Goal: Transaction & Acquisition: Purchase product/service

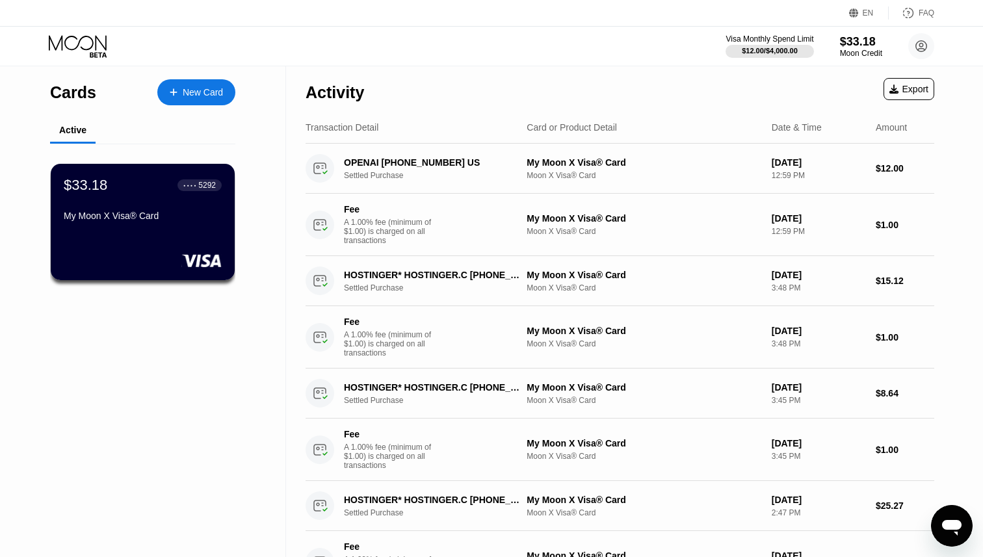
click at [881, 21] on div "EN Language Select an item Save FAQ" at bounding box center [491, 13] width 983 height 27
click at [867, 33] on div "Visa Monthly Spend Limit $12.00 / $4,000.00 $33.18 Moon Credit [EMAIL_ADDRESS][…" at bounding box center [491, 46] width 983 height 39
click at [865, 45] on div "$33.18" at bounding box center [862, 41] width 44 height 14
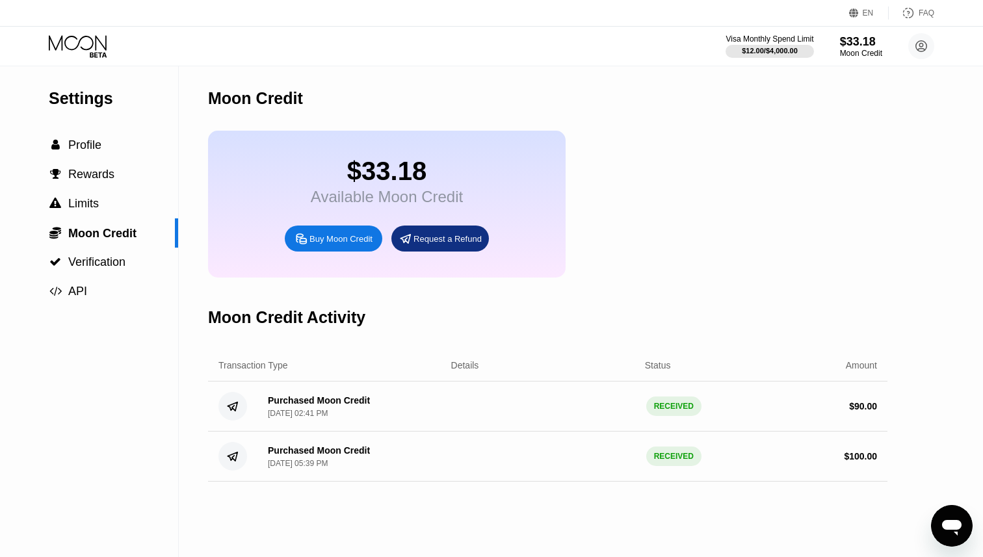
click at [348, 244] on div "Buy Moon Credit" at bounding box center [341, 238] width 63 height 11
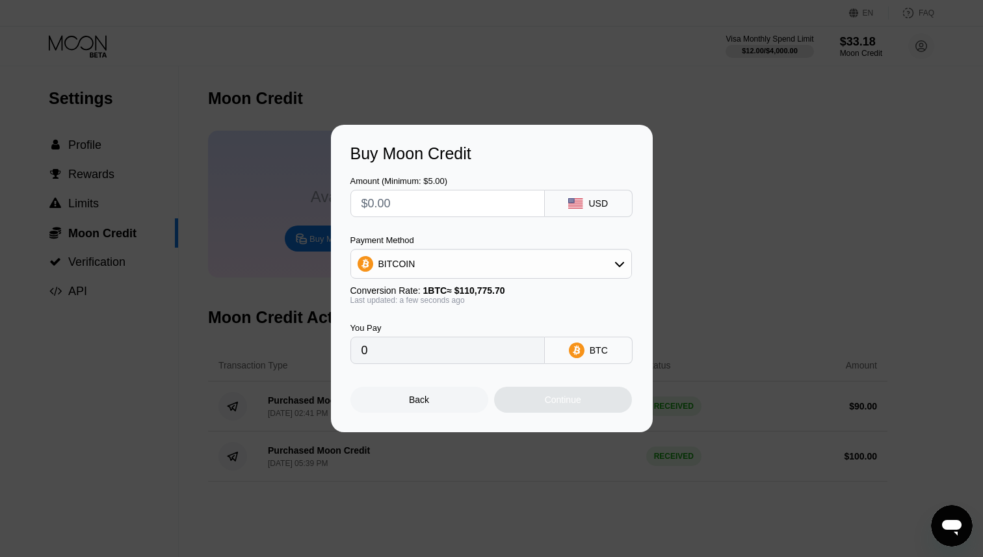
click at [481, 254] on div "BITCOIN" at bounding box center [491, 264] width 280 height 26
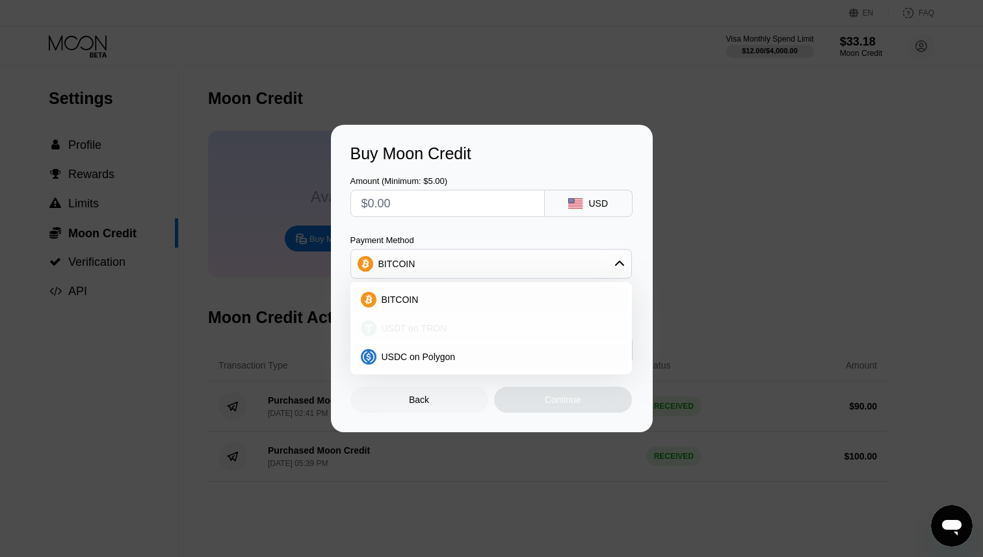
click at [477, 332] on div "USDT on TRON" at bounding box center [499, 328] width 245 height 10
type input "0.00"
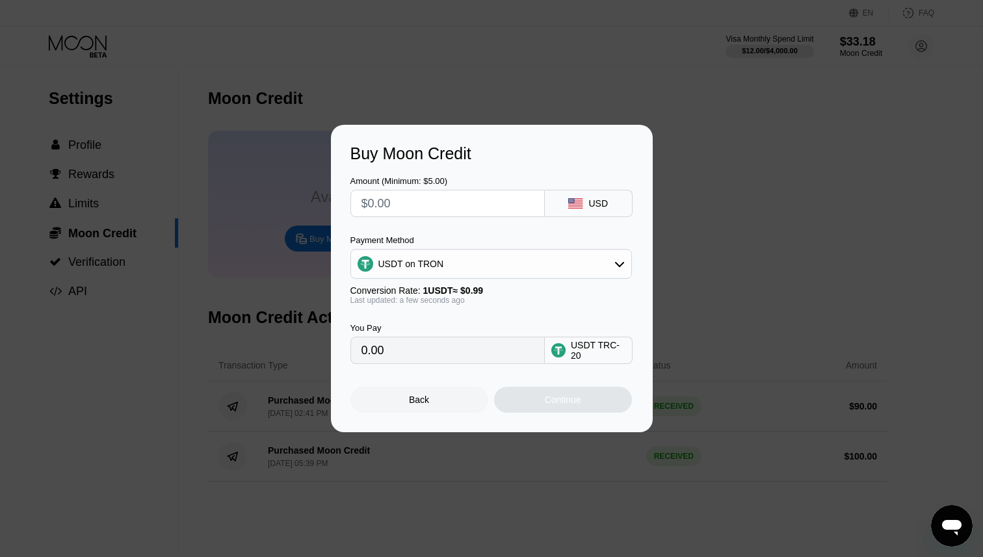
click at [485, 210] on input "text" at bounding box center [448, 204] width 172 height 26
type input "$1"
type input "1.01"
type input "$10"
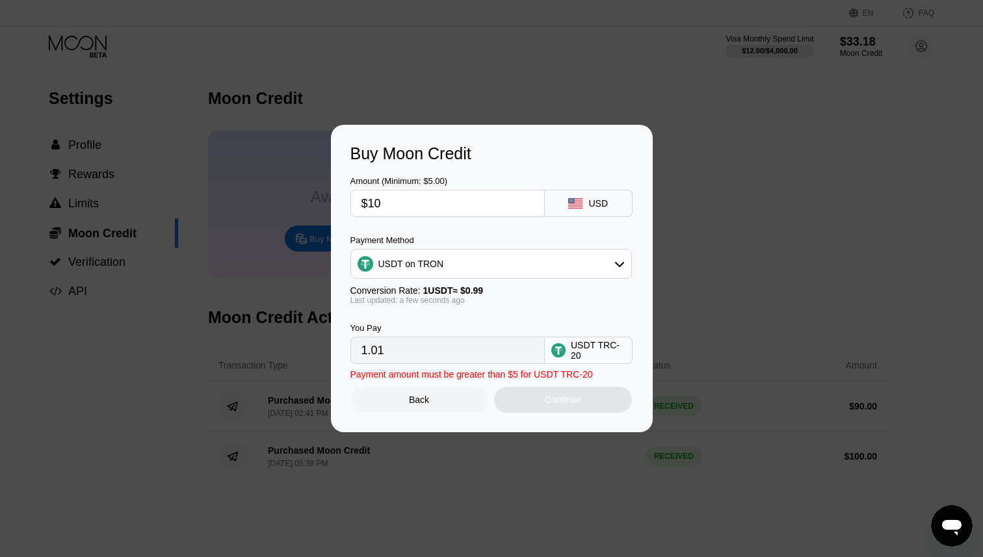
type input "10.10"
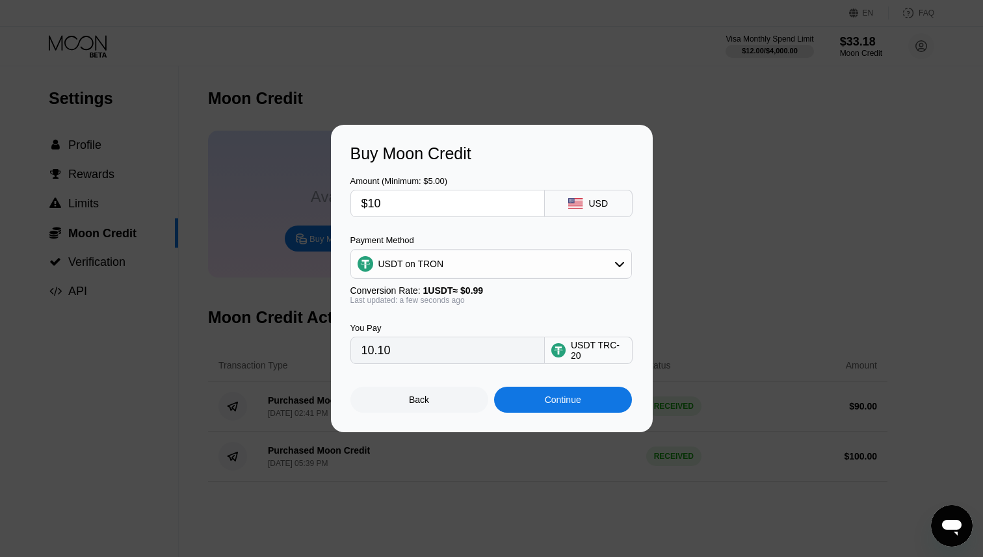
type input "$100"
type input "101.01"
type input "$10"
type input "10.10"
type input "$1"
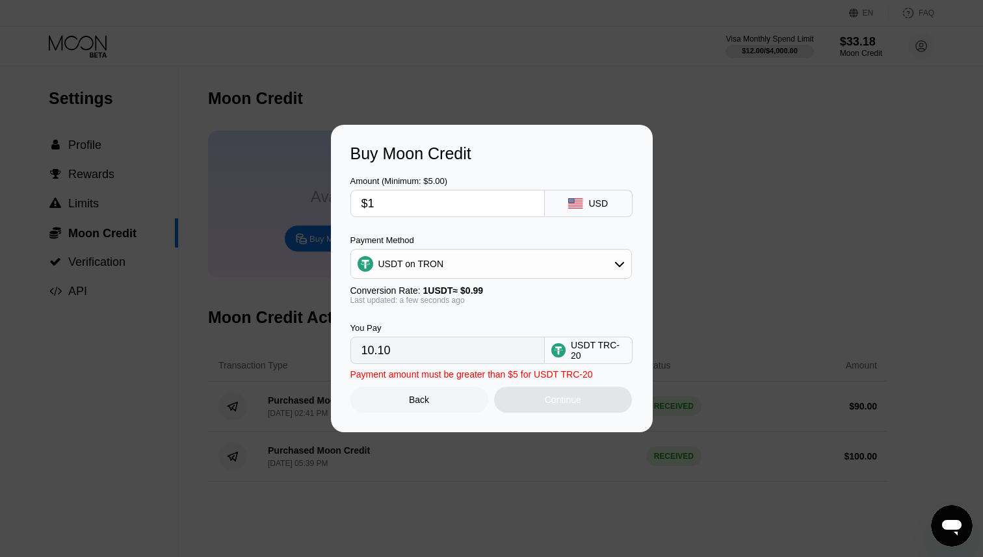
type input "1.01"
type input "0.00"
type input "$9"
type input "9.09"
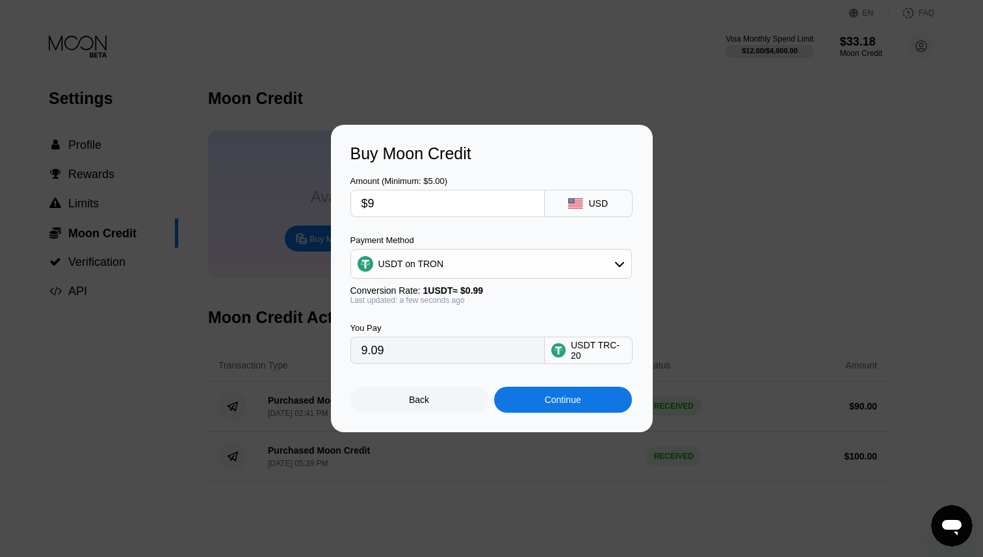
type input "$95"
type input "95.96"
click at [387, 201] on input "$95" at bounding box center [448, 204] width 172 height 26
type input "$9"
type input "9.09"
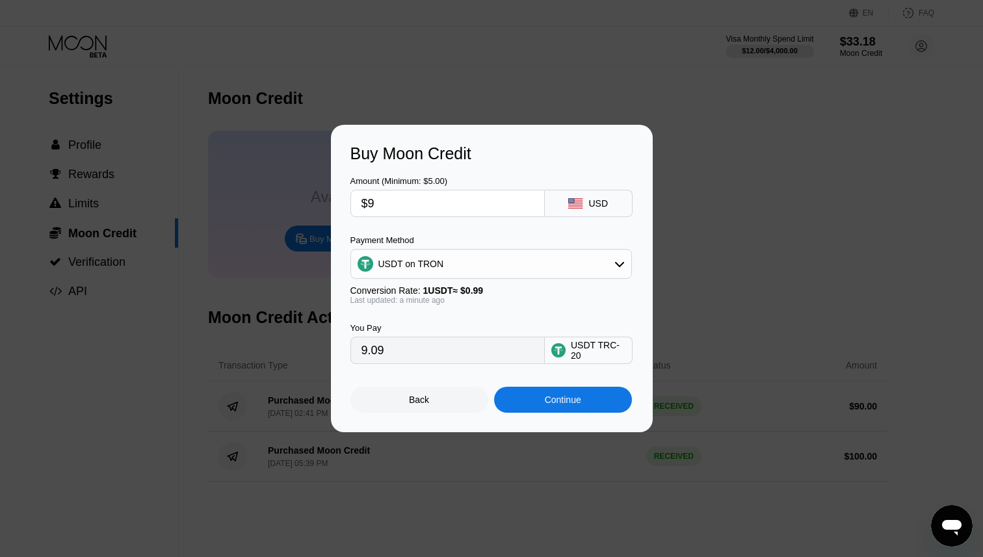
type input "$98"
type input "98.99"
type input "$1"
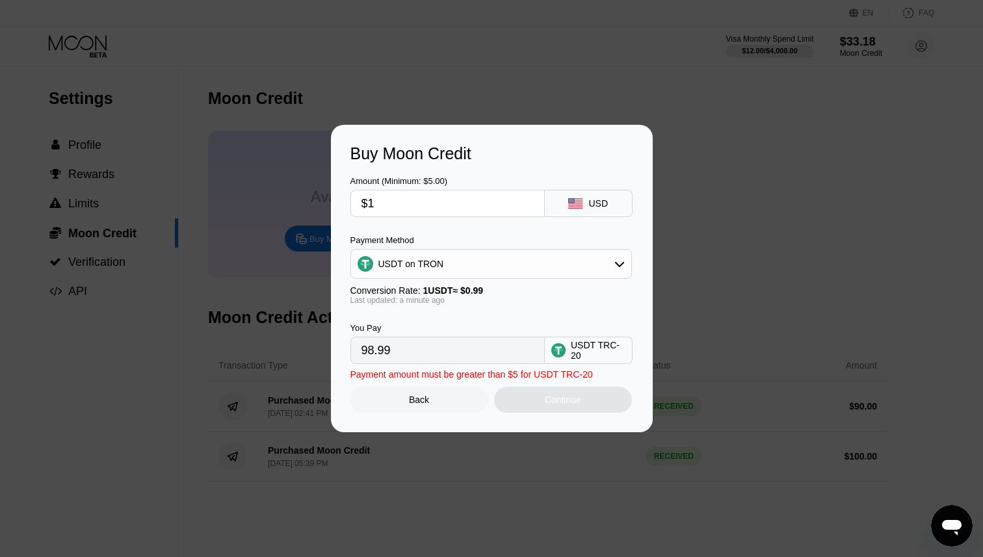
type input "1.01"
type input "$10"
type input "10.10"
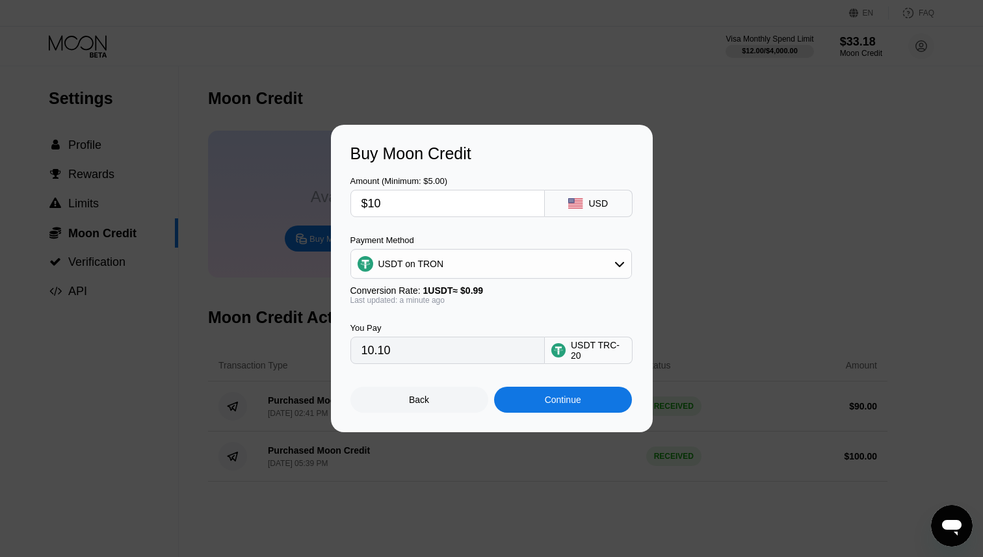
type input "$100"
type input "101.01"
type input "$100"
click at [572, 393] on div "Continue" at bounding box center [563, 400] width 138 height 26
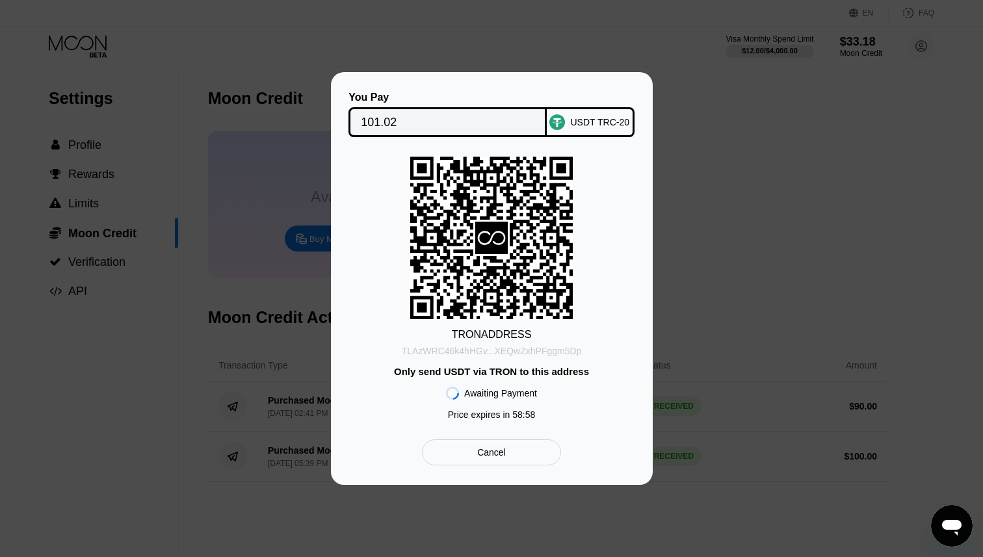
click at [563, 354] on div "TLAzWRC46k4hHGv...XEQwZxhPFggm5Dp" at bounding box center [492, 351] width 180 height 10
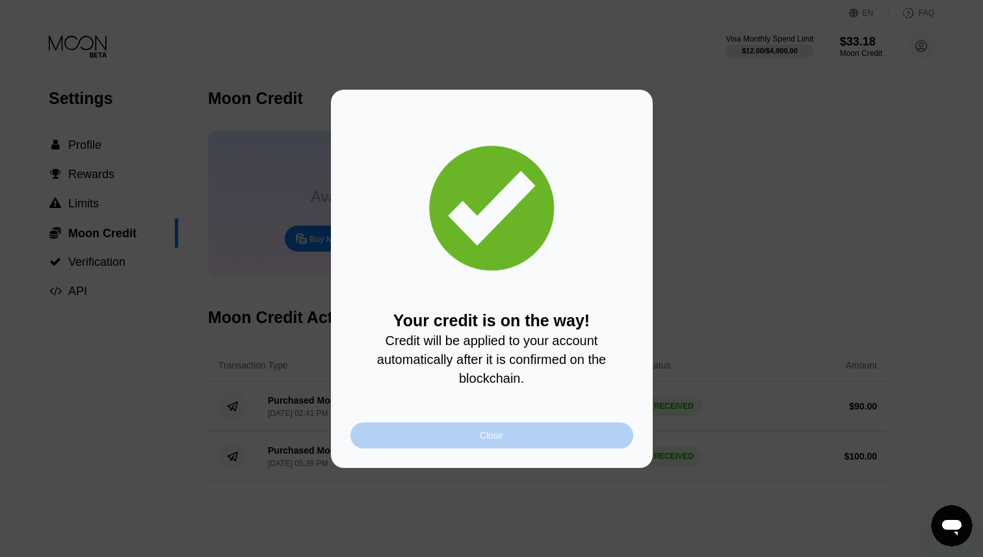
click at [599, 435] on div "Close" at bounding box center [492, 436] width 283 height 26
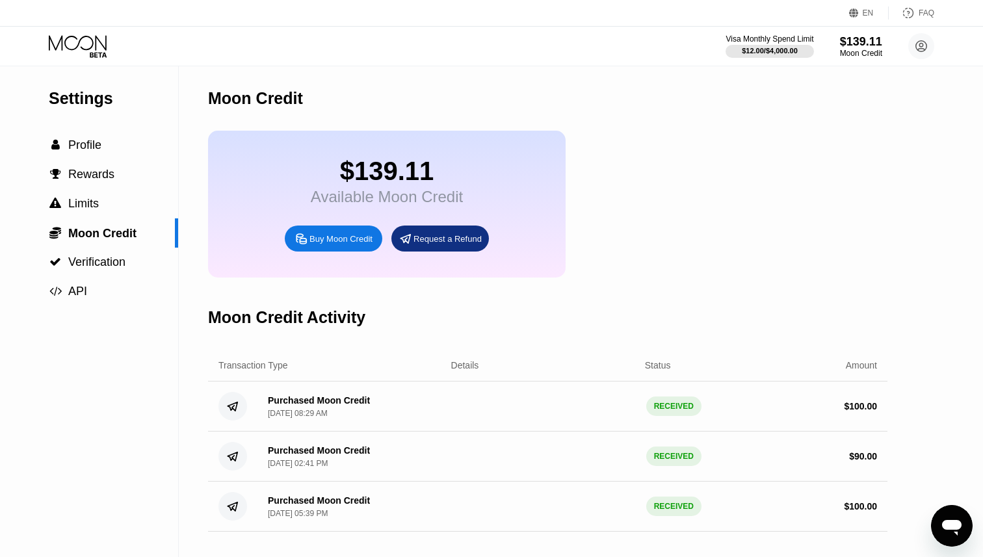
click at [100, 47] on icon at bounding box center [79, 46] width 60 height 23
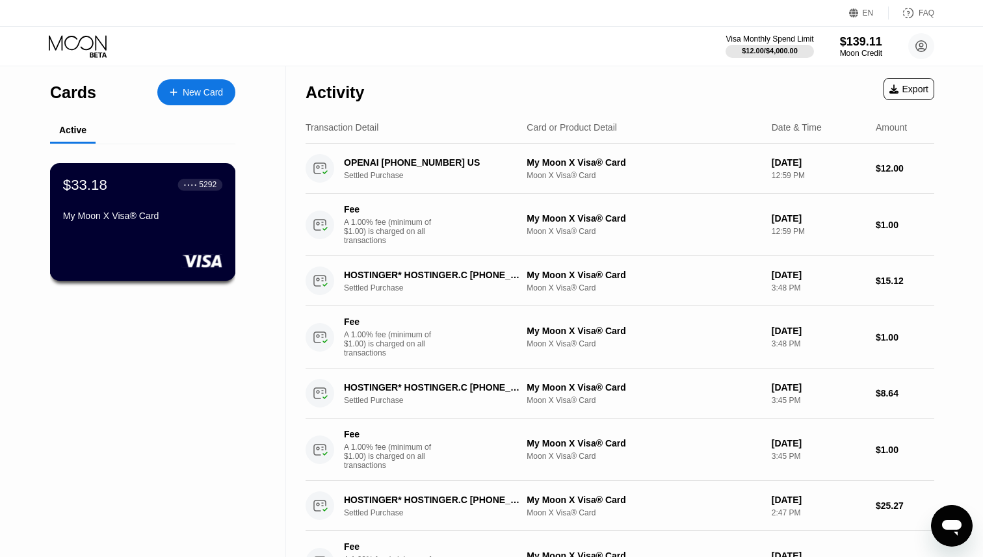
click at [87, 170] on div "$33.18 ● ● ● ● 5292 My Moon X Visa® Card" at bounding box center [143, 222] width 186 height 118
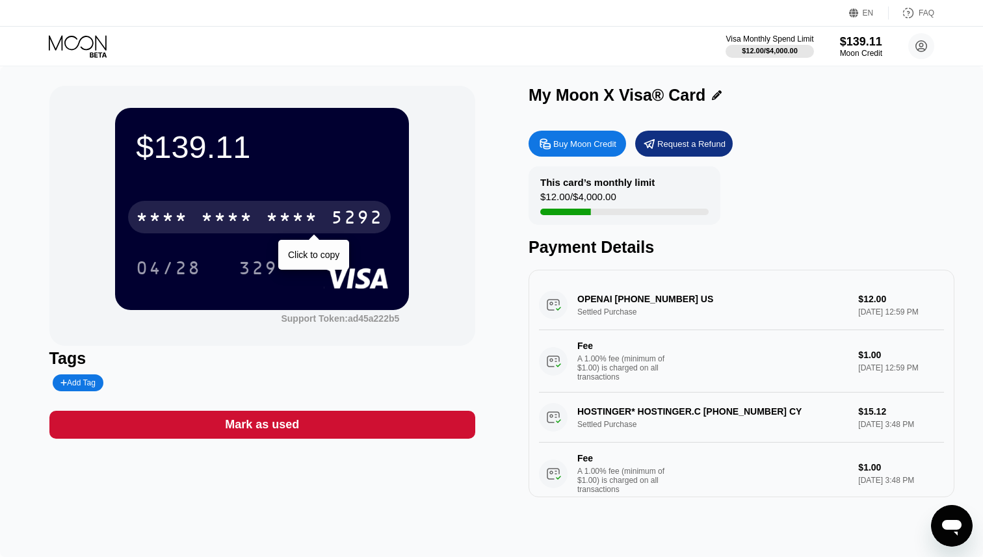
click at [333, 211] on div "5292" at bounding box center [357, 219] width 52 height 21
